Goal: Find specific page/section: Find specific page/section

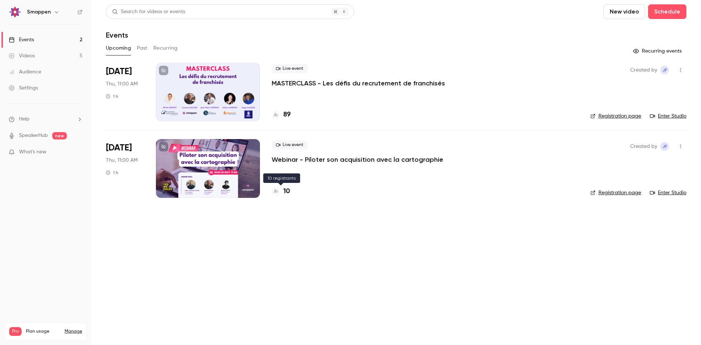
click at [282, 192] on div "10" at bounding box center [281, 191] width 18 height 10
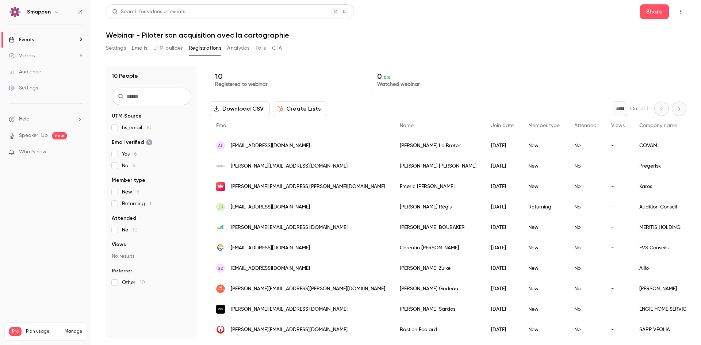
click at [61, 39] on link "Events 2" at bounding box center [45, 40] width 91 height 16
